Goal: Communication & Community: Answer question/provide support

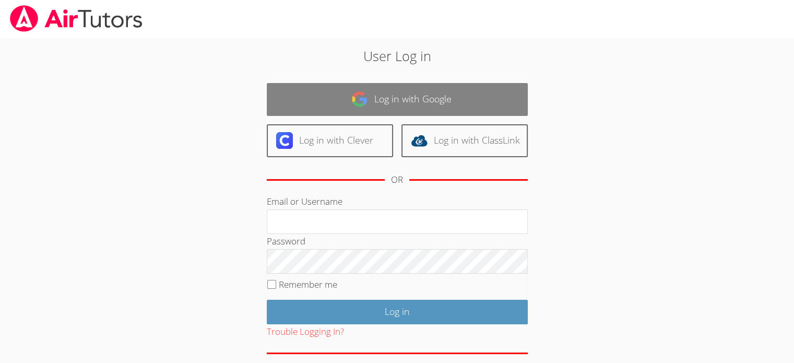
click at [417, 93] on link "Log in with Google" at bounding box center [397, 99] width 261 height 33
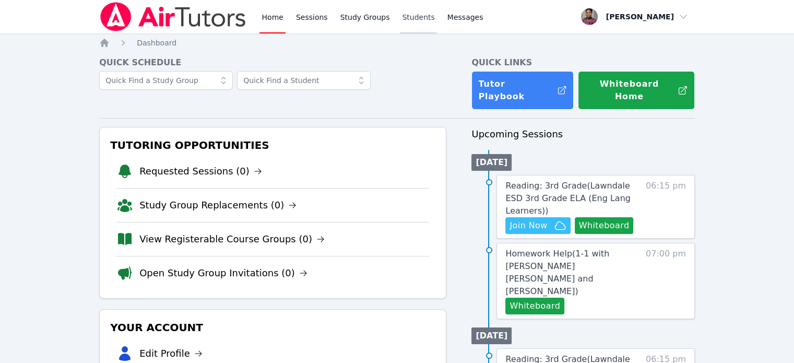
click at [404, 15] on link "Students" at bounding box center [418, 16] width 37 height 33
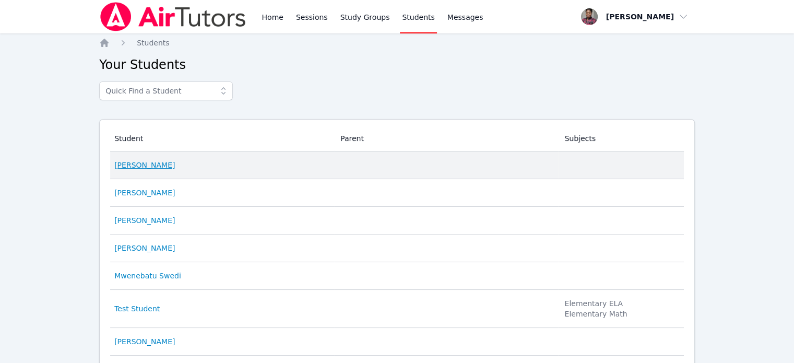
click at [135, 166] on link "[PERSON_NAME]" at bounding box center [144, 165] width 61 height 10
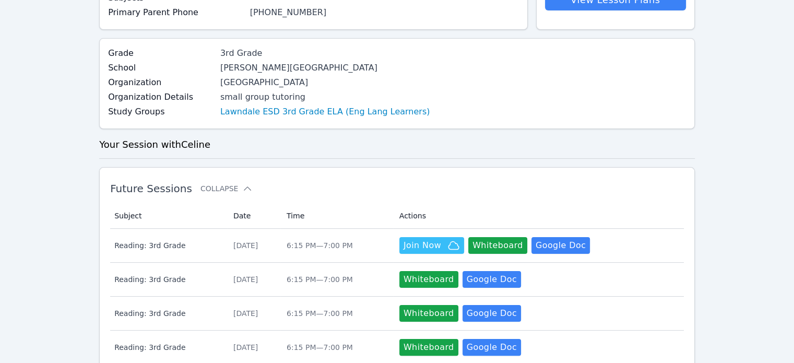
scroll to position [157, 0]
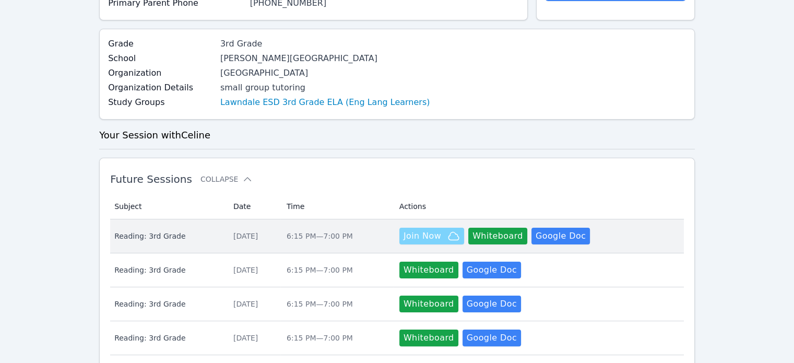
click at [434, 236] on span "Join Now" at bounding box center [422, 236] width 38 height 13
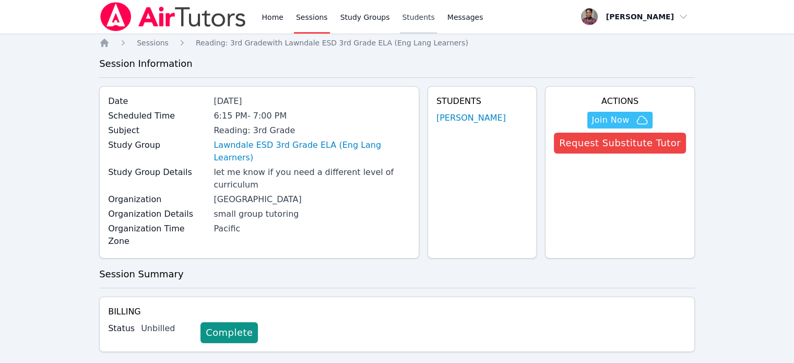
click at [400, 15] on link "Students" at bounding box center [418, 16] width 37 height 33
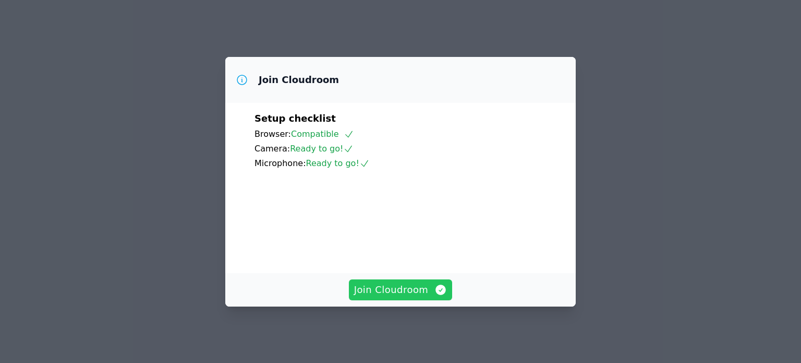
click at [402, 292] on span "Join Cloudroom" at bounding box center [400, 289] width 93 height 15
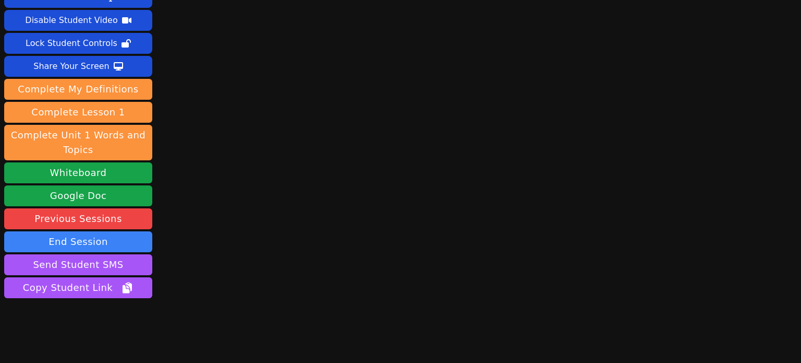
scroll to position [58, 0]
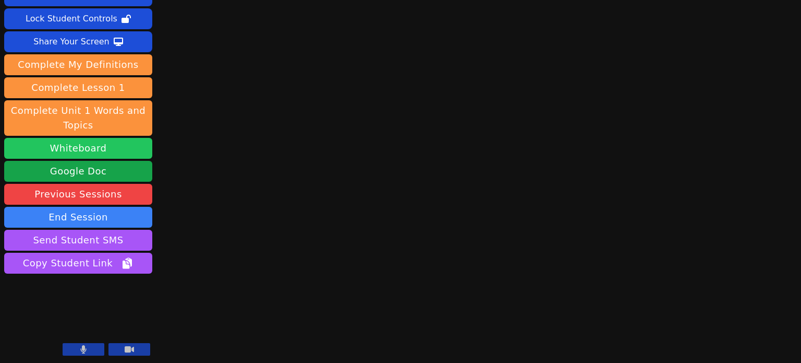
click at [92, 148] on button "Whiteboard" at bounding box center [78, 148] width 148 height 21
